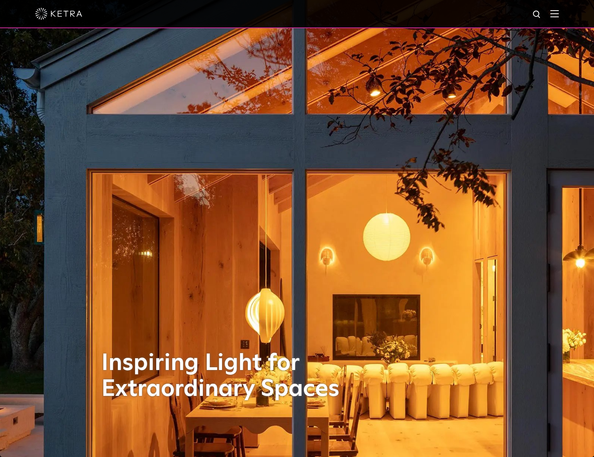
click at [559, 15] on img at bounding box center [554, 13] width 9 height 7
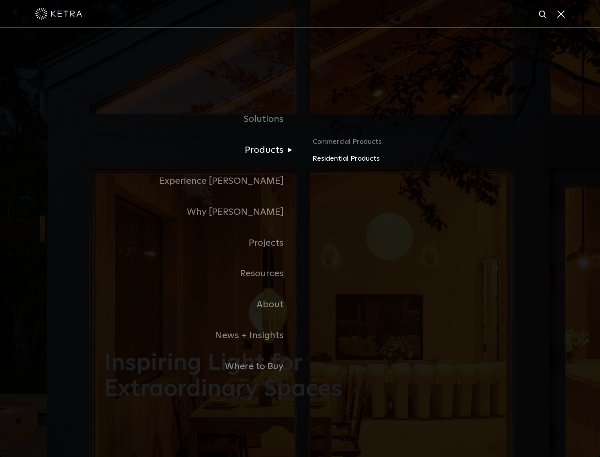
click at [333, 161] on link "Residential Products" at bounding box center [403, 158] width 183 height 11
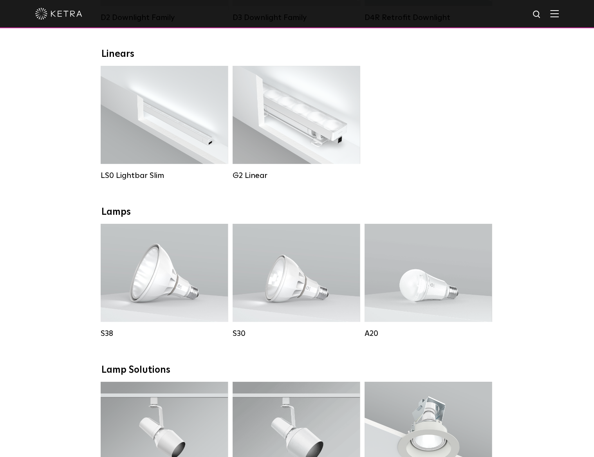
scroll to position [274, 0]
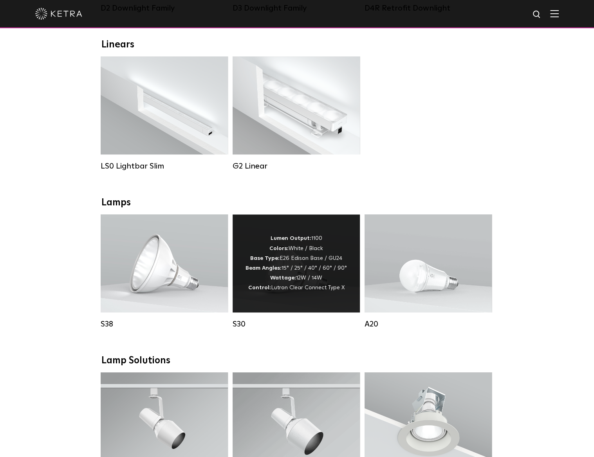
click at [305, 257] on div "Lumen Output: 1100 Colors: White / Black Base Type: E26 Edison Base / GU24 Beam…" at bounding box center [295, 262] width 101 height 59
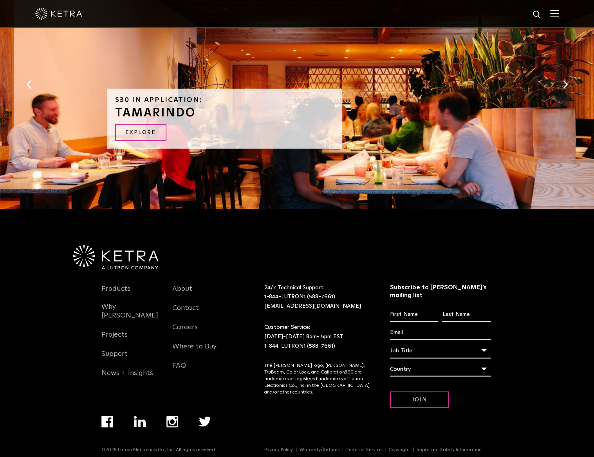
scroll to position [791, 0]
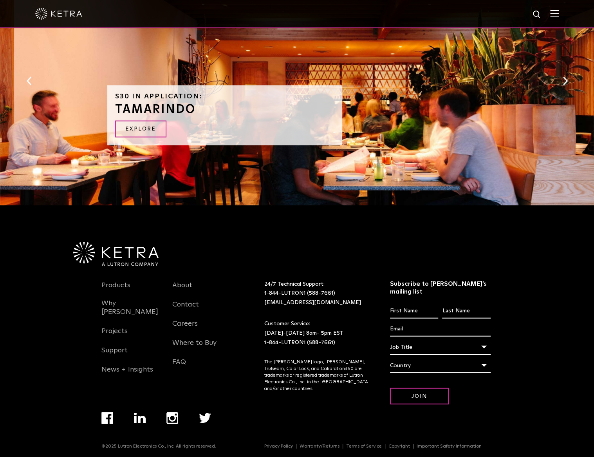
click at [557, 16] on img at bounding box center [554, 13] width 9 height 7
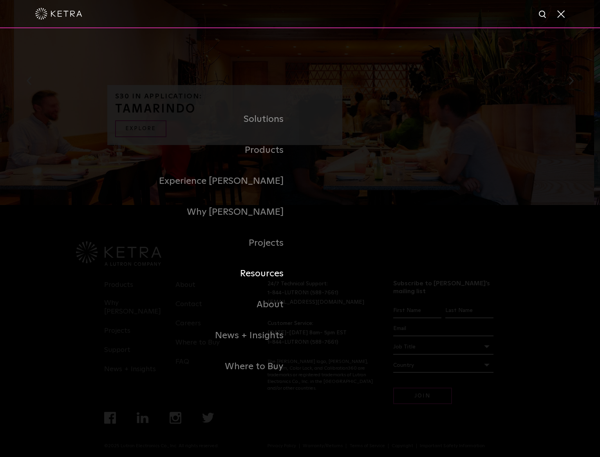
click at [272, 279] on link "Resources" at bounding box center [202, 273] width 196 height 31
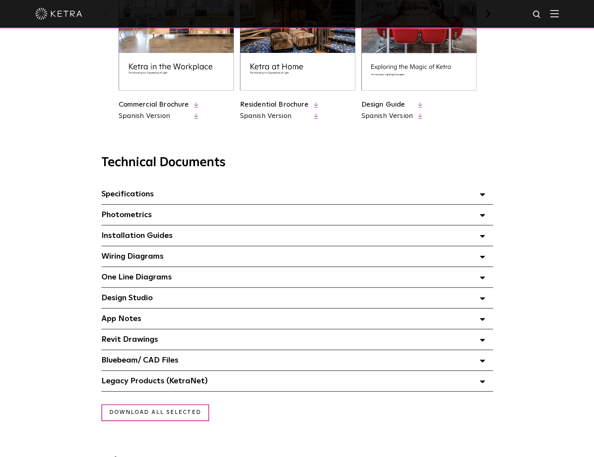
scroll to position [431, 0]
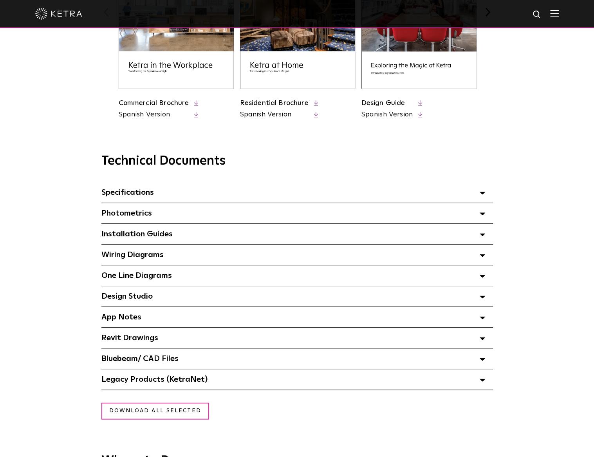
click at [273, 296] on div "Design Studio Select checkboxes to use the bulk download option below" at bounding box center [297, 296] width 392 height 20
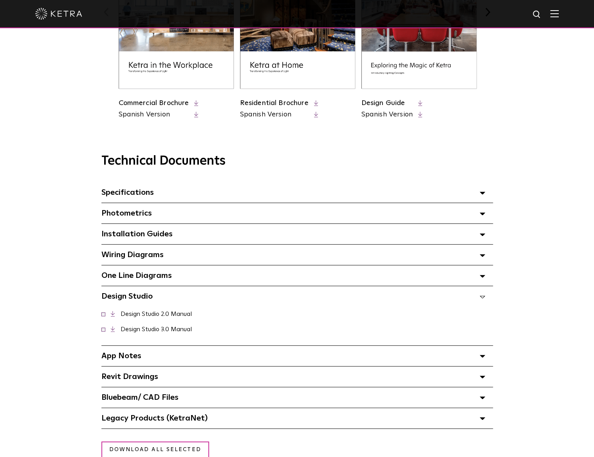
click at [186, 240] on div "Installation Guides Select checkboxes to use the bulk download option below" at bounding box center [297, 234] width 392 height 20
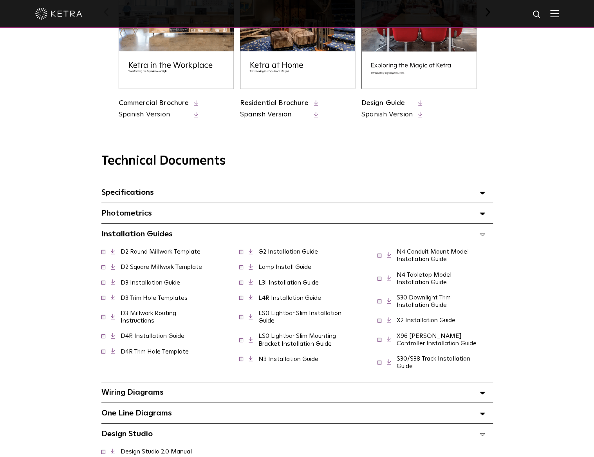
click at [186, 240] on div "Installation Guides Select checkboxes to use the bulk download option below" at bounding box center [297, 234] width 392 height 20
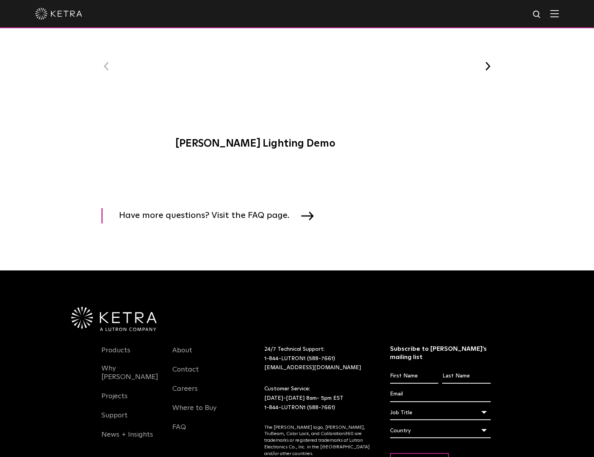
scroll to position [1135, 0]
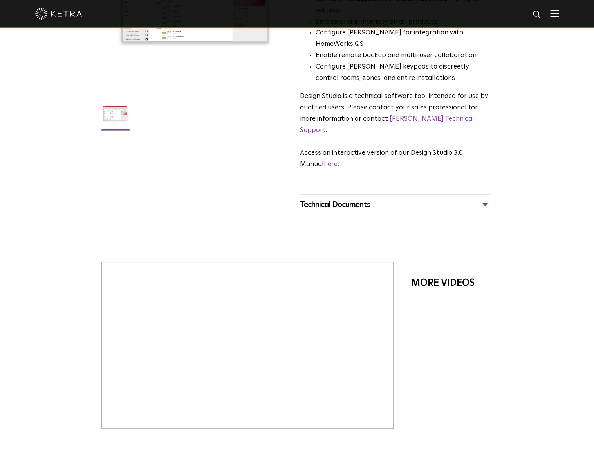
scroll to position [157, 0]
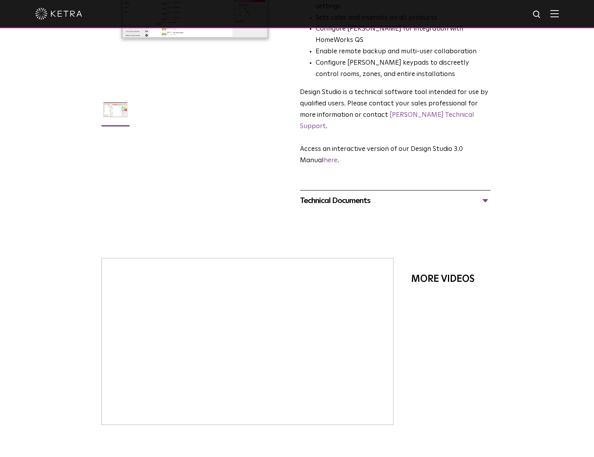
click at [349, 194] on div "Technical Documents" at bounding box center [395, 200] width 191 height 13
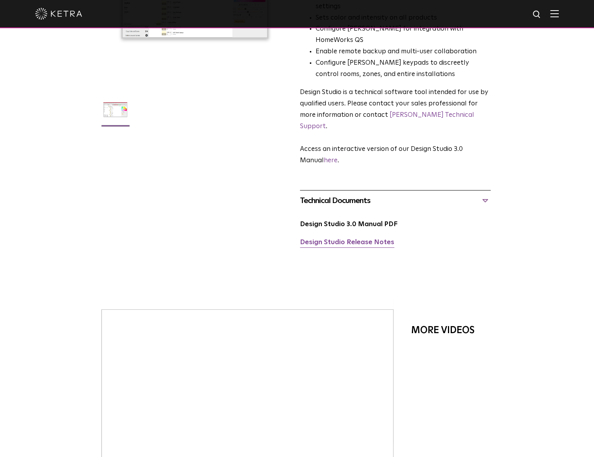
click at [357, 239] on link "Design Studio Release Notes" at bounding box center [347, 242] width 94 height 7
